Goal: Find specific page/section: Find specific page/section

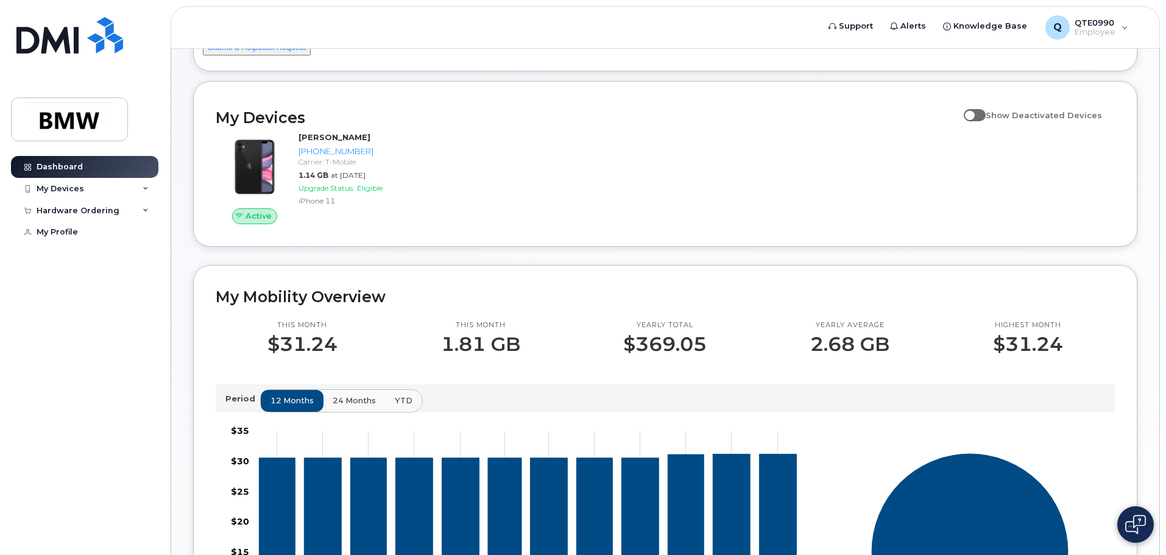
scroll to position [122, 0]
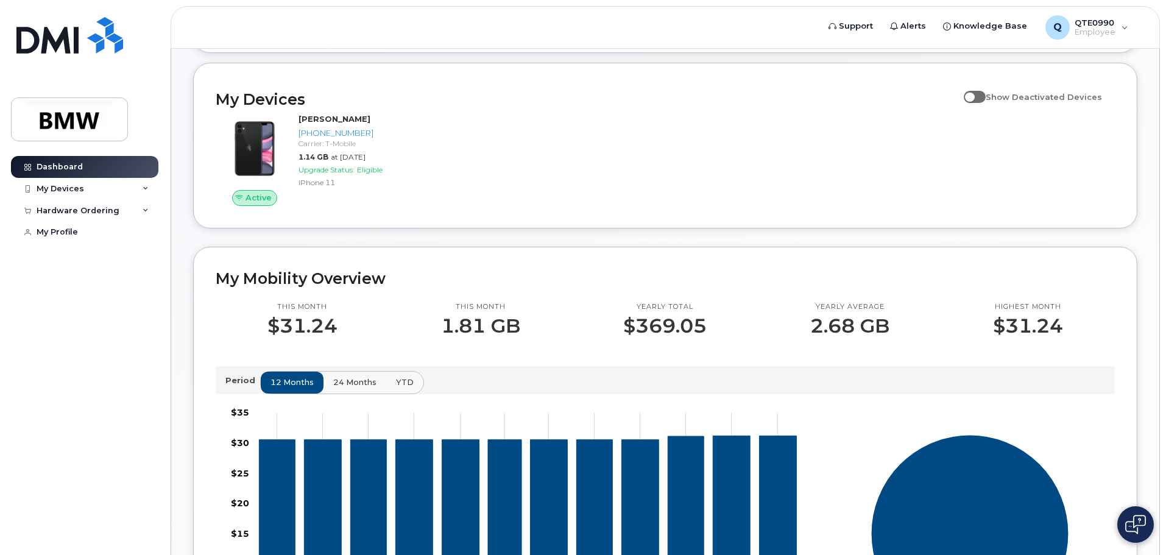
drag, startPoint x: 359, startPoint y: 395, endPoint x: 400, endPoint y: 377, distance: 44.4
click at [359, 388] on span "24 months" at bounding box center [354, 383] width 43 height 12
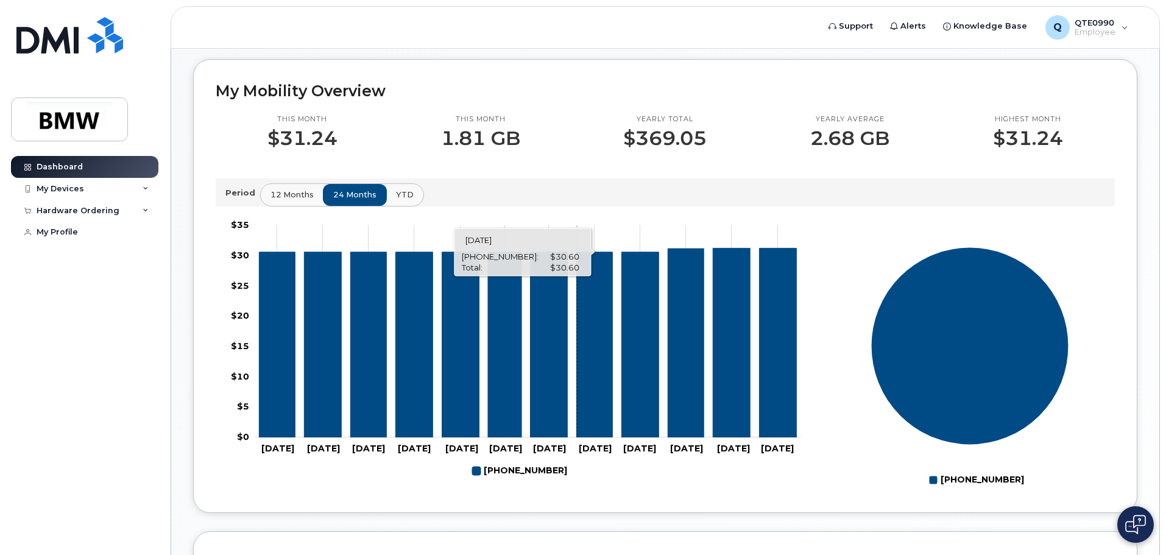
scroll to position [303, 0]
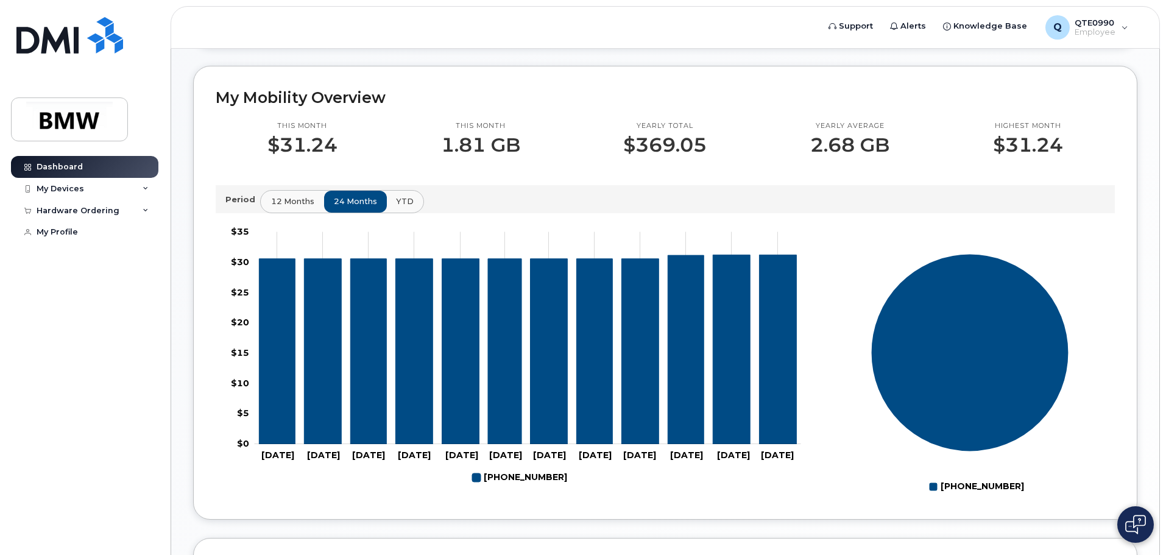
click at [302, 207] on span "12 months" at bounding box center [292, 202] width 43 height 12
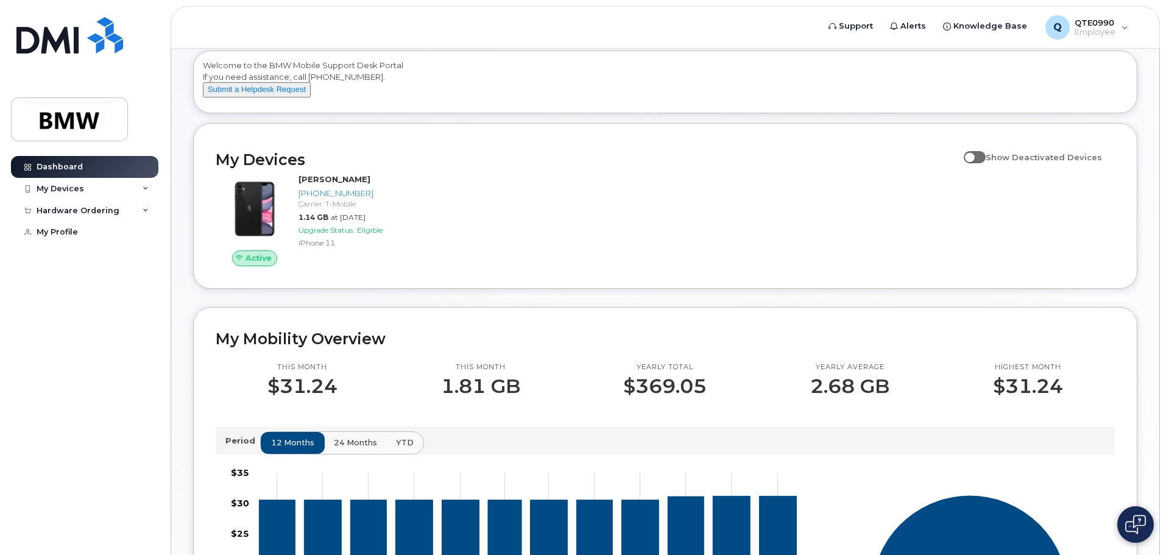
scroll to position [61, 0]
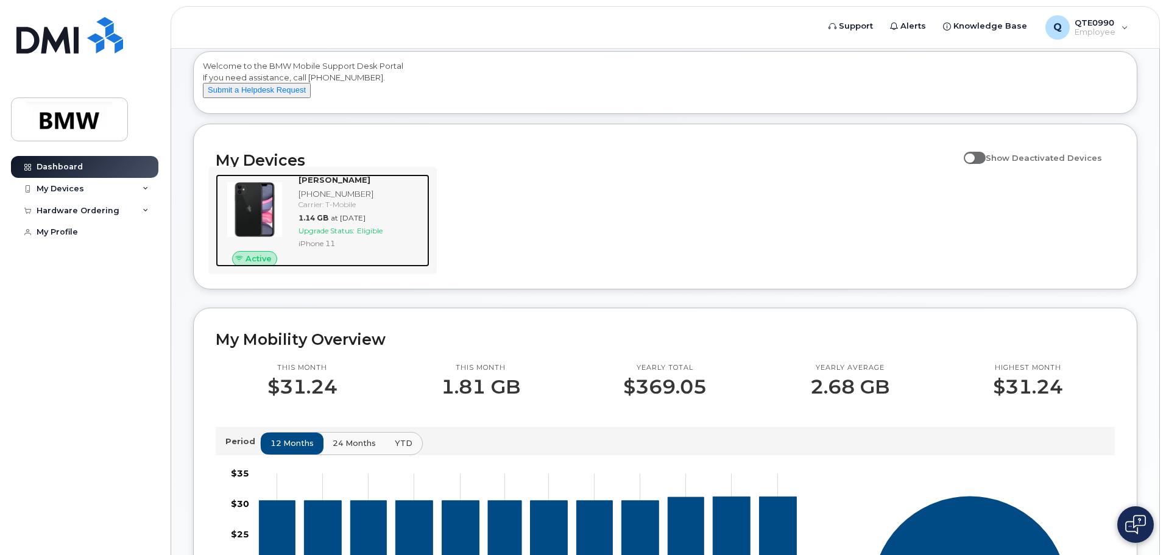
click at [252, 211] on img at bounding box center [254, 209] width 58 height 58
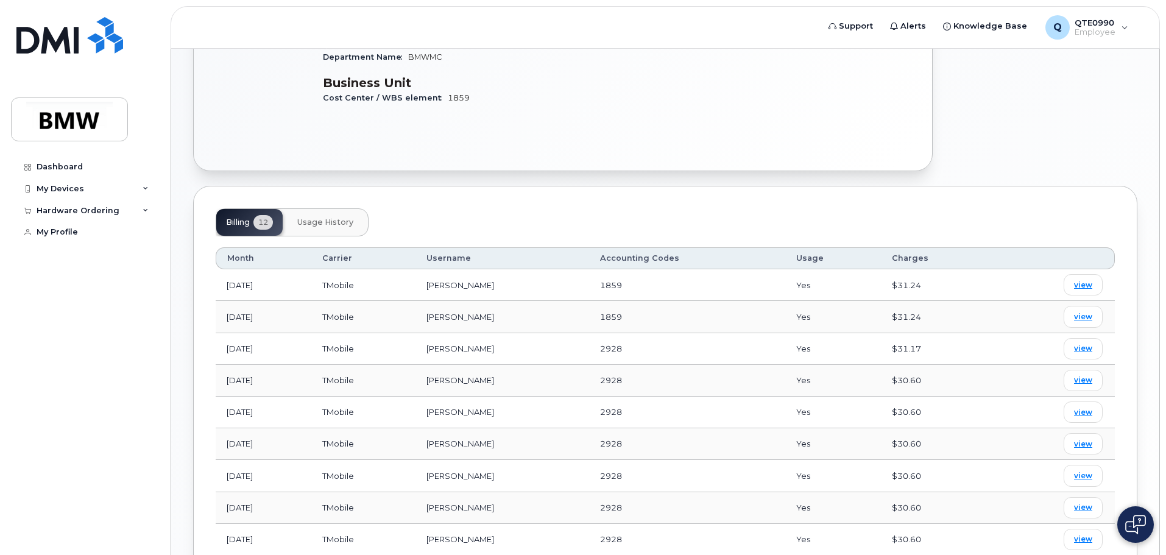
scroll to position [306, 0]
